Goal: Task Accomplishment & Management: Manage account settings

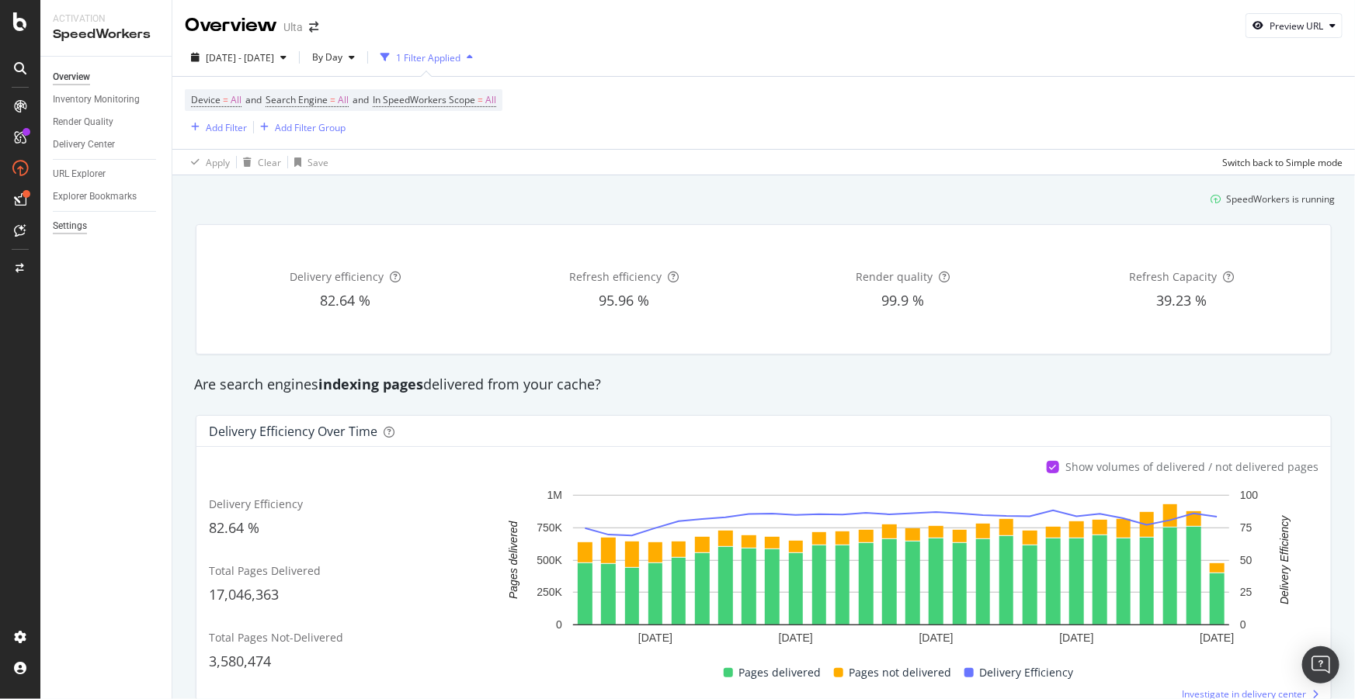
click at [69, 225] on div "Settings" at bounding box center [70, 226] width 34 height 16
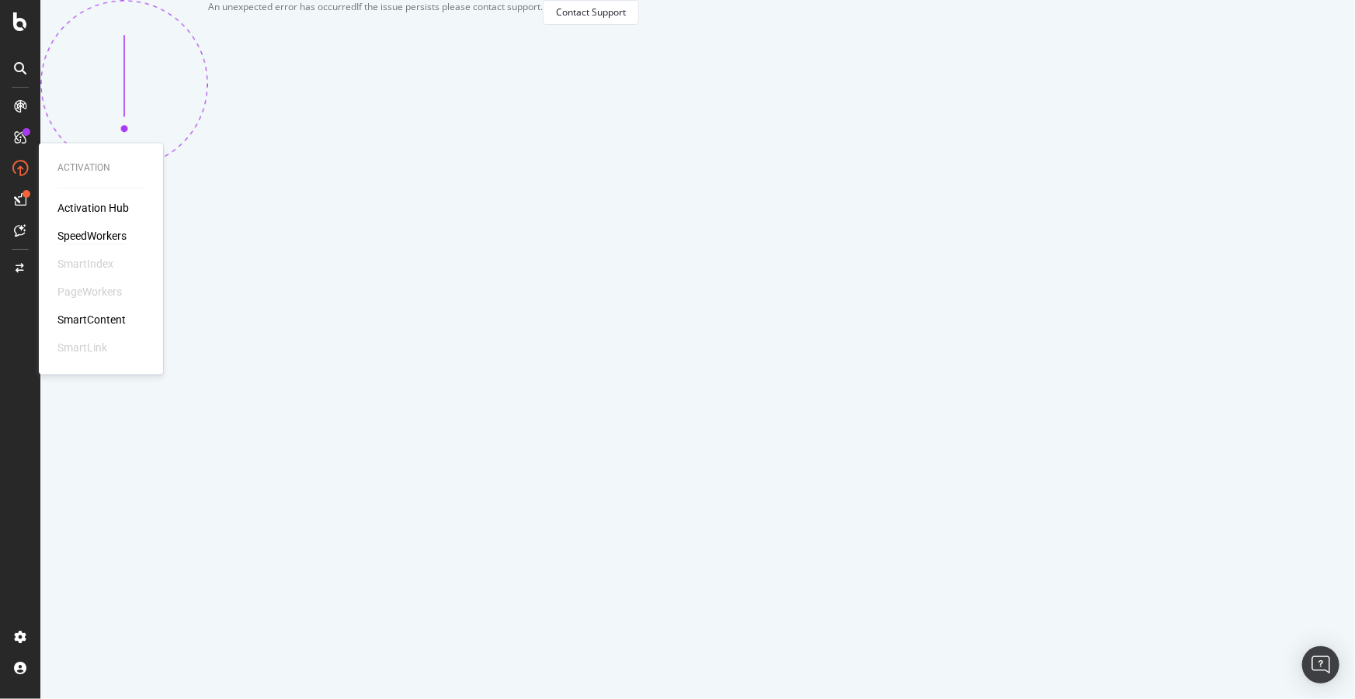
click at [78, 234] on div "SpeedWorkers" at bounding box center [91, 237] width 69 height 16
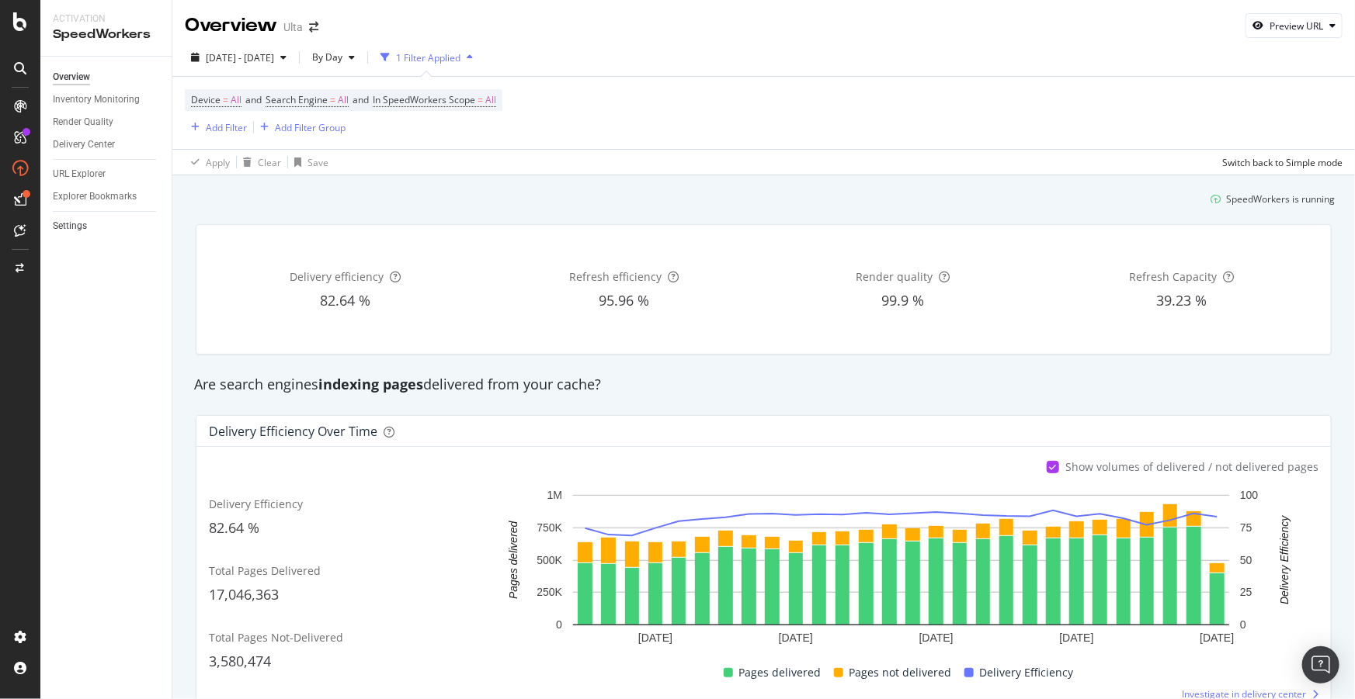
click at [86, 226] on link "Settings" at bounding box center [107, 226] width 108 height 16
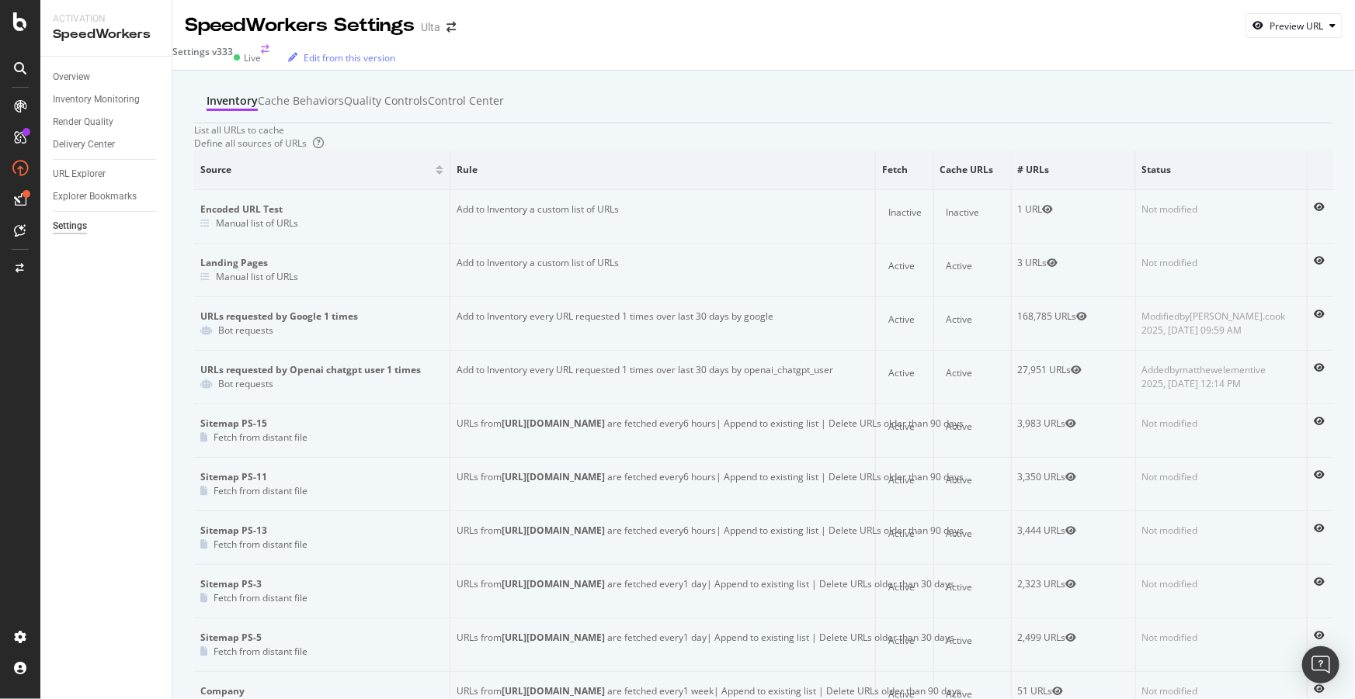
click at [217, 58] on div "Settings v333" at bounding box center [202, 57] width 61 height 25
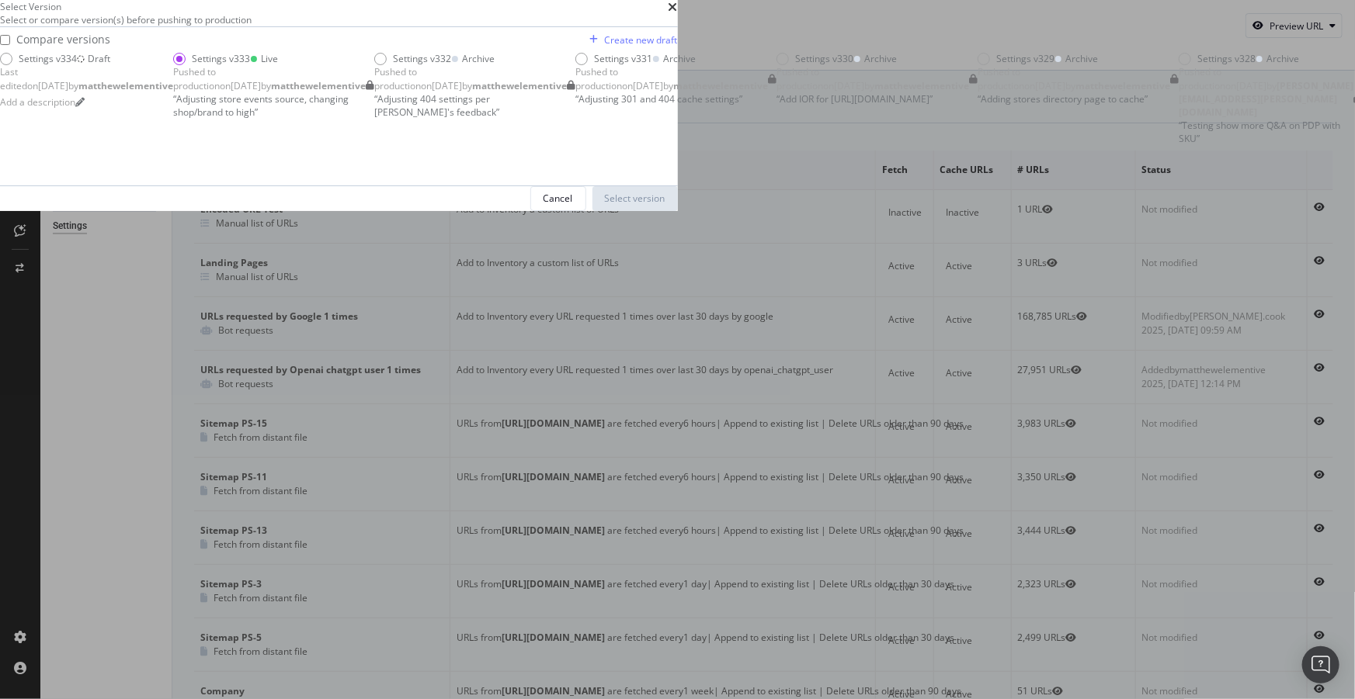
click at [110, 65] on div "Draft" at bounding box center [99, 58] width 23 height 13
click at [665, 210] on div "Select version" at bounding box center [635, 198] width 61 height 23
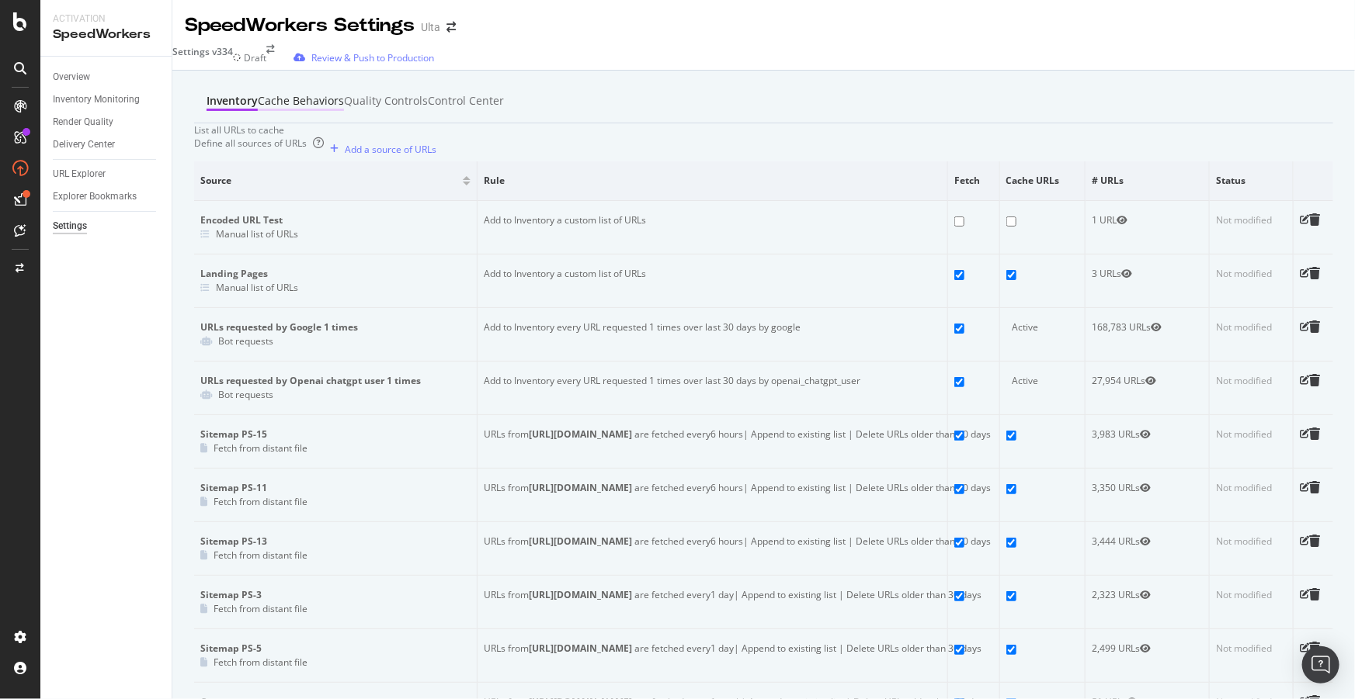
click at [318, 109] on div "Cache behaviors" at bounding box center [301, 102] width 86 height 18
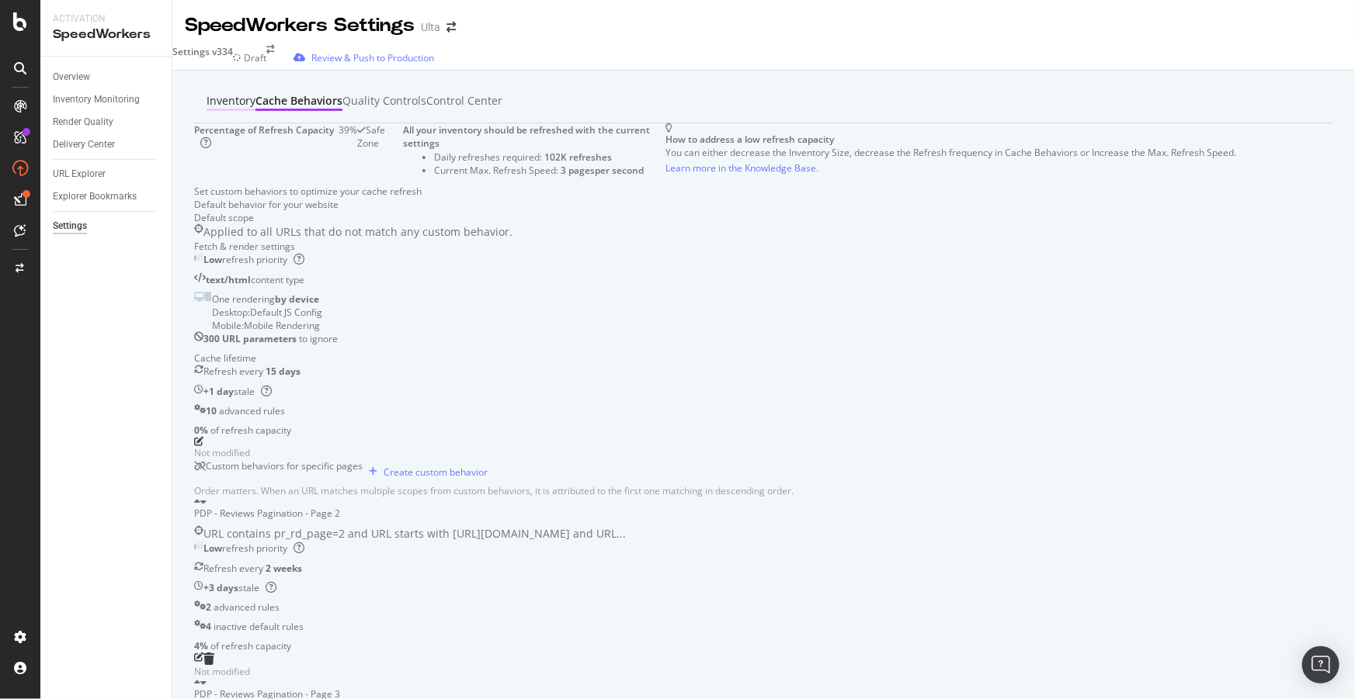
click at [224, 111] on div "Inventory" at bounding box center [230, 102] width 49 height 18
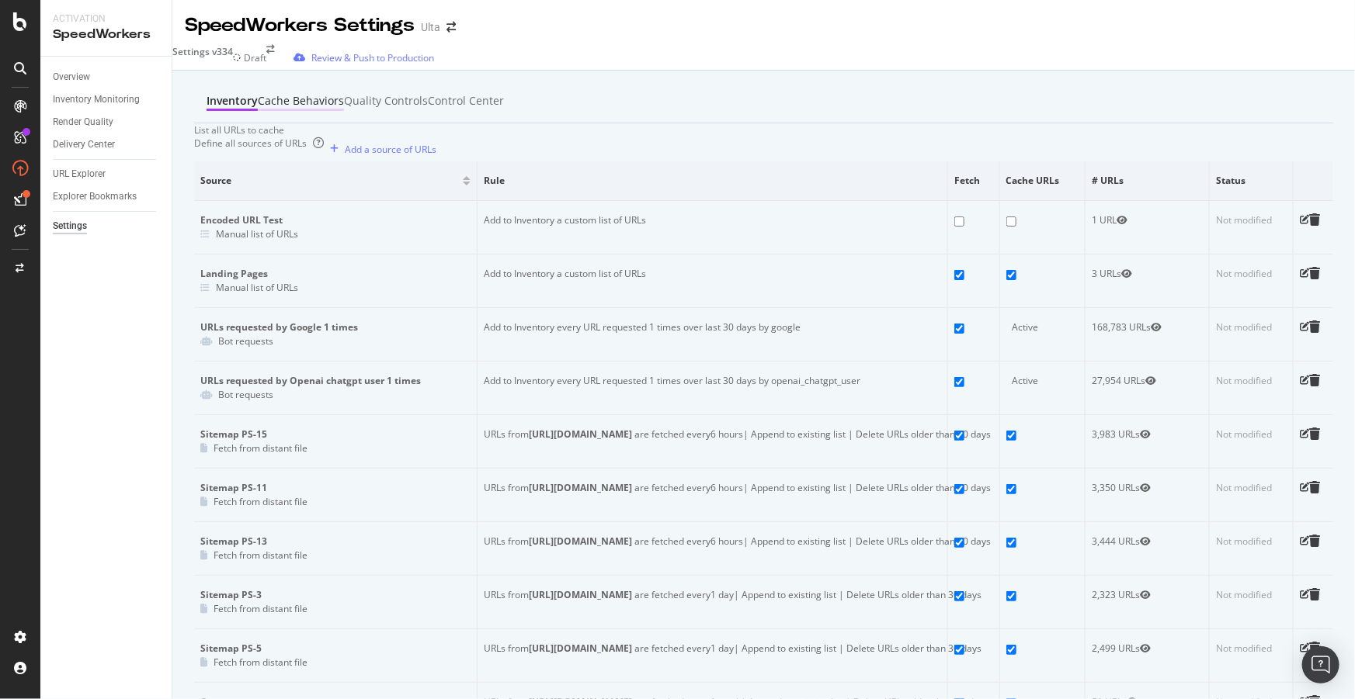
click at [295, 94] on div "Cache behaviors" at bounding box center [301, 101] width 86 height 16
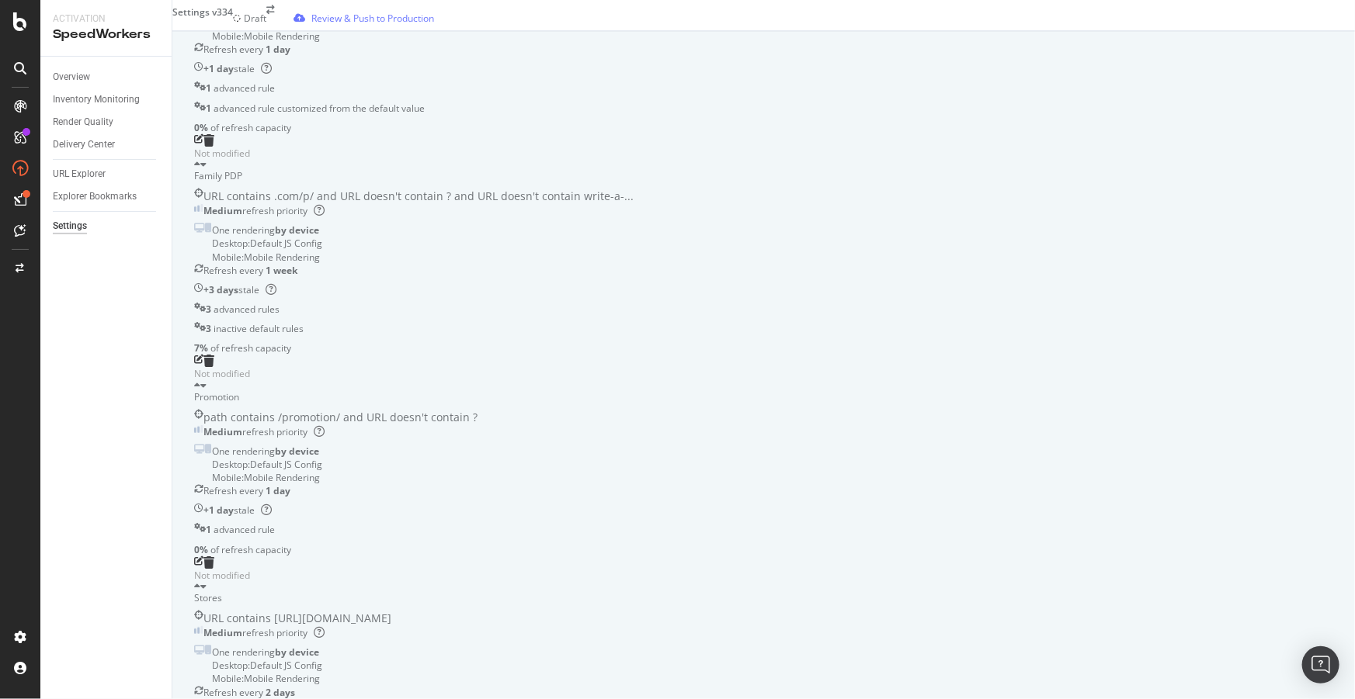
scroll to position [1622, 0]
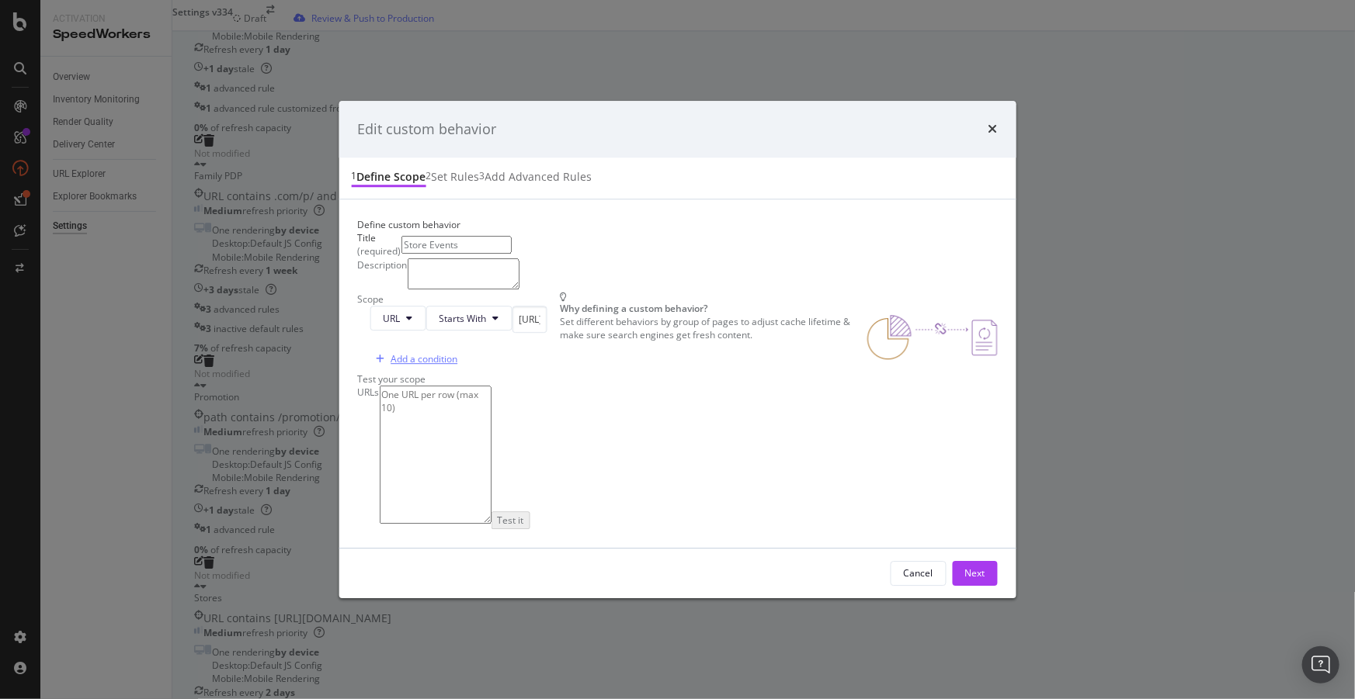
click at [395, 366] on div "Add a condition" at bounding box center [423, 358] width 67 height 13
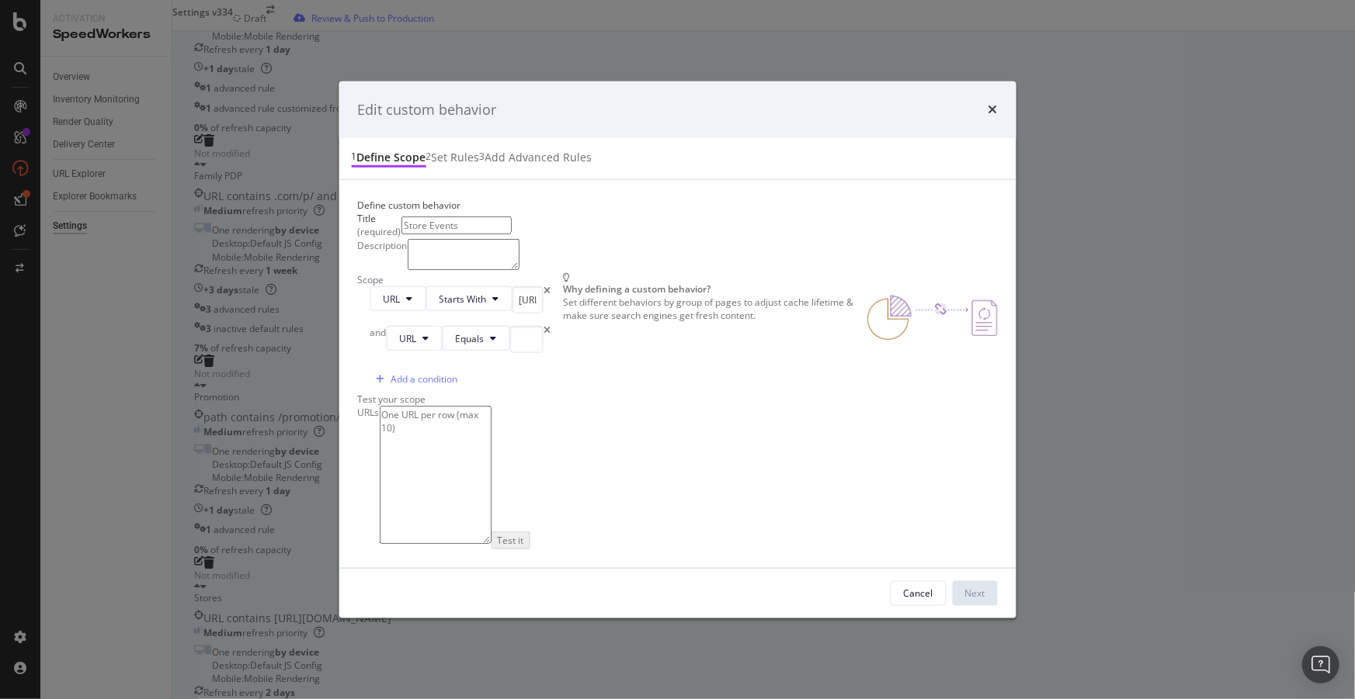
click at [370, 353] on div "and" at bounding box center [378, 339] width 16 height 27
click at [453, 351] on button "Equals" at bounding box center [469, 338] width 68 height 25
click at [444, 210] on span "Contains" at bounding box center [461, 209] width 92 height 14
click at [435, 351] on button "Contains" at bounding box center [473, 338] width 77 height 25
click at [391, 351] on button "URL" at bounding box center [407, 338] width 56 height 25
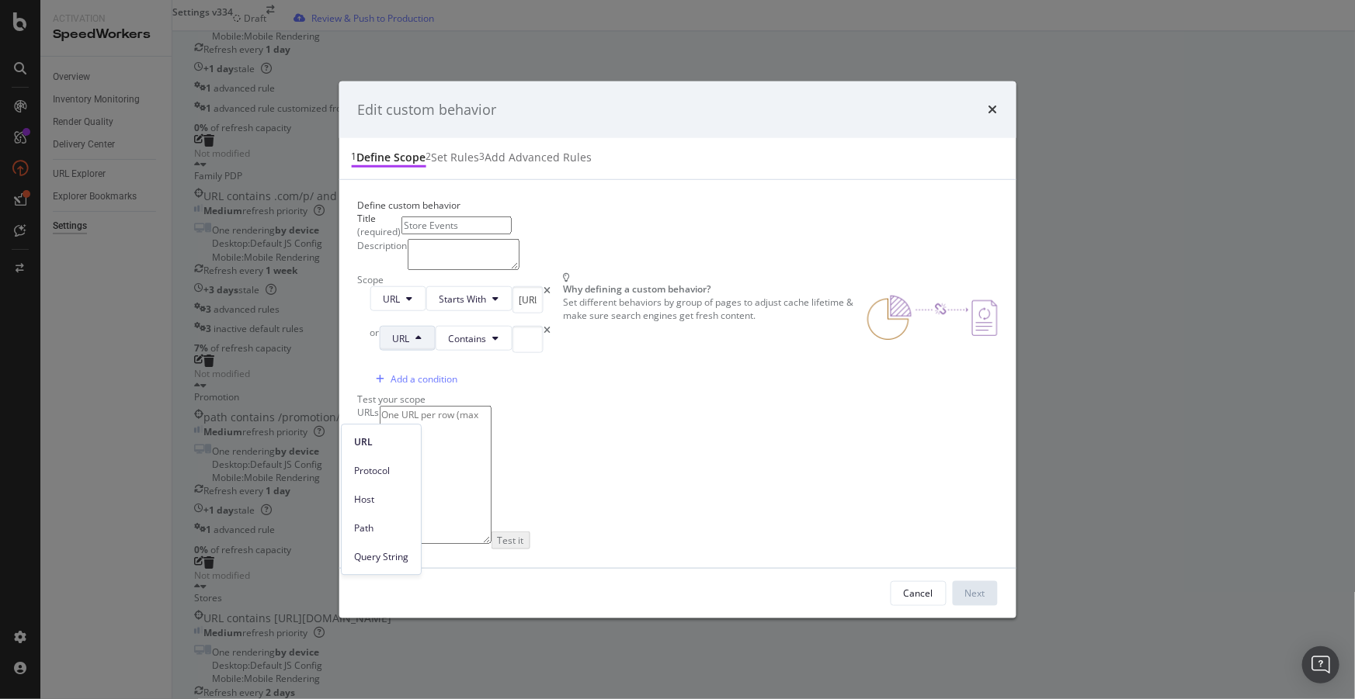
click at [387, 557] on span "Query String" at bounding box center [381, 557] width 54 height 14
click at [549, 353] on input "modal" at bounding box center [556, 339] width 14 height 27
type input "eventStyle"
click at [985, 605] on div "Next" at bounding box center [975, 593] width 20 height 23
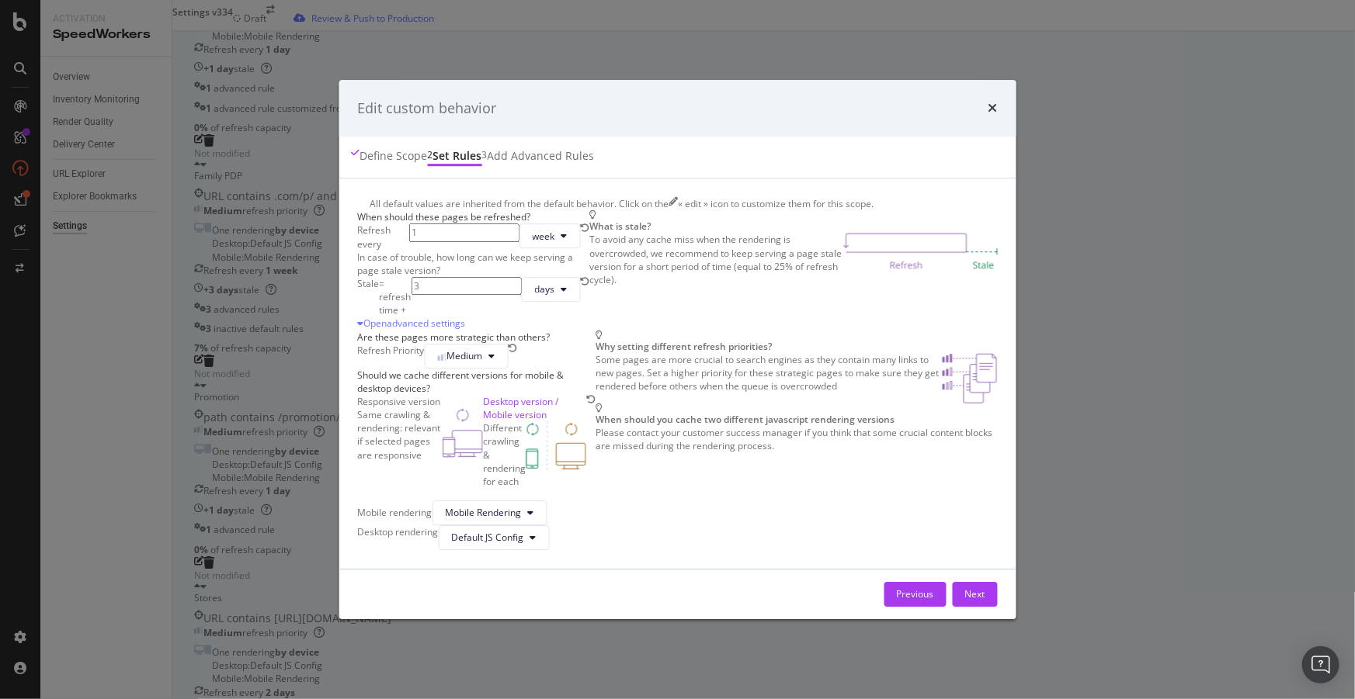
scroll to position [179, 0]
click at [985, 602] on div "Next" at bounding box center [975, 594] width 20 height 13
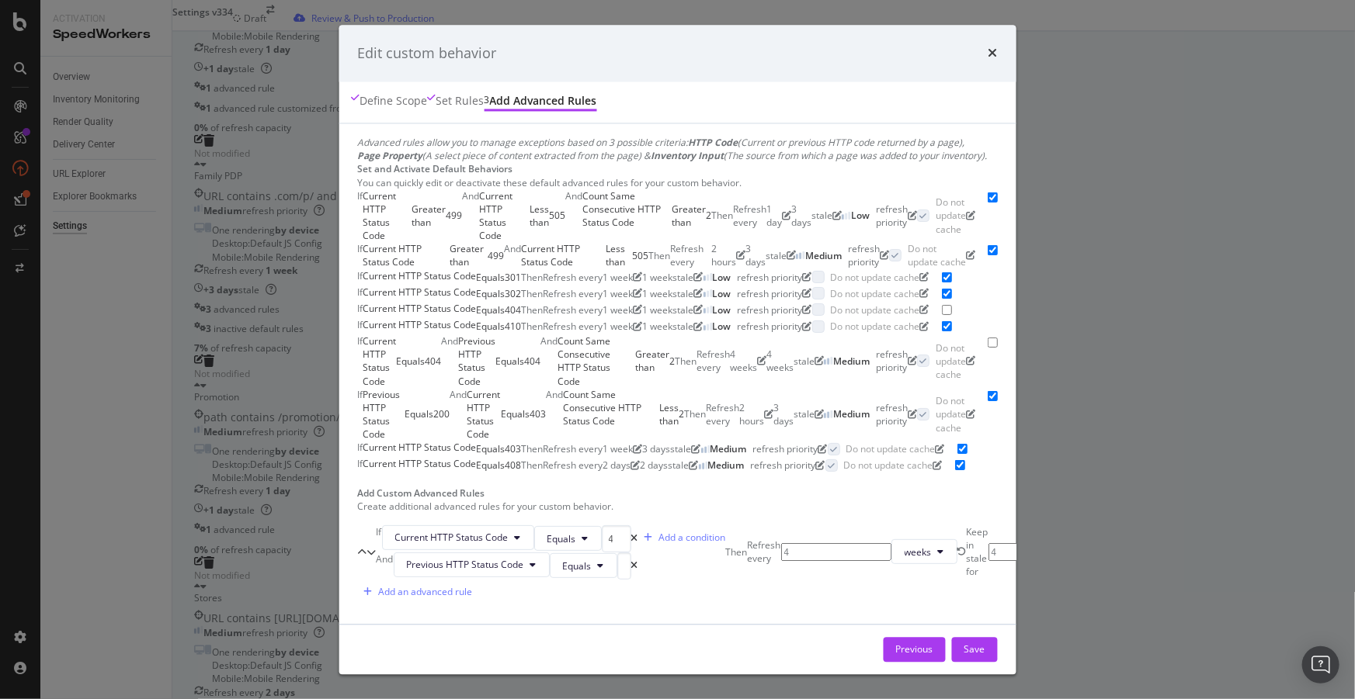
scroll to position [800, 0]
drag, startPoint x: 1040, startPoint y: 647, endPoint x: 994, endPoint y: 621, distance: 53.5
click at [985, 647] on div "Save" at bounding box center [974, 649] width 21 height 13
